Goal: Task Accomplishment & Management: Manage account settings

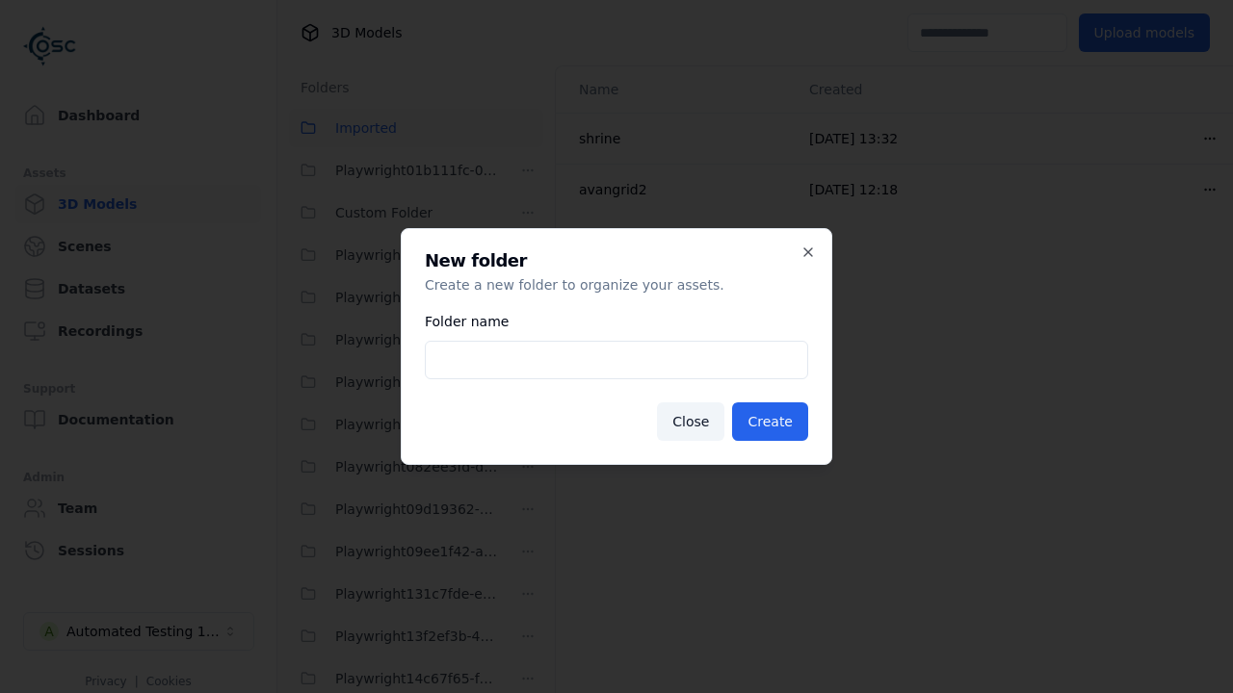
scroll to position [5255, 0]
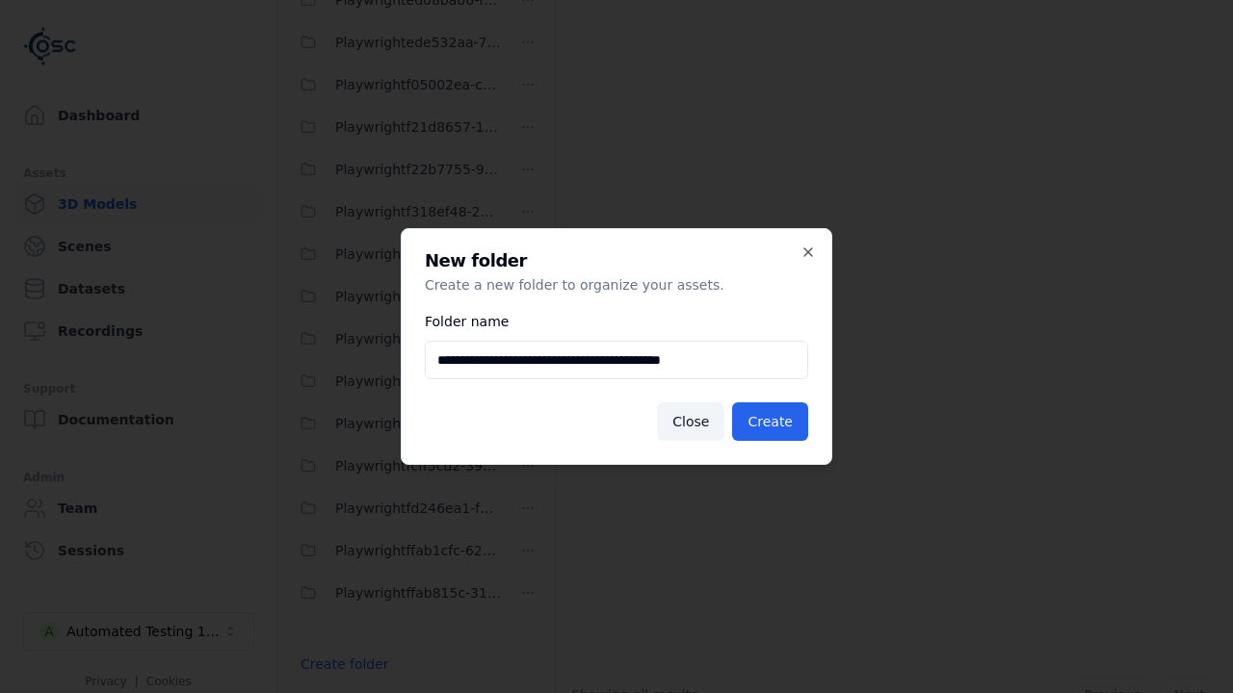
type input "**********"
click at [772, 422] on button "Create" at bounding box center [770, 422] width 76 height 39
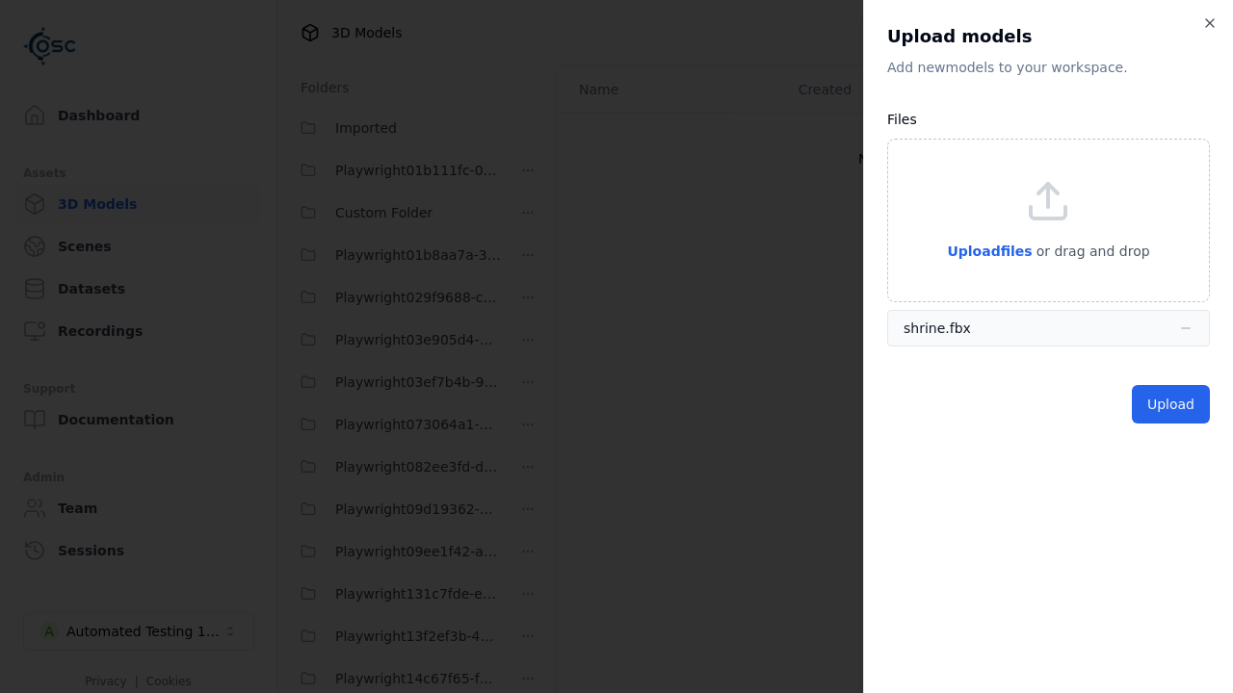
click at [1173, 404] on button "Upload" at bounding box center [1171, 404] width 78 height 39
